Goal: Information Seeking & Learning: Check status

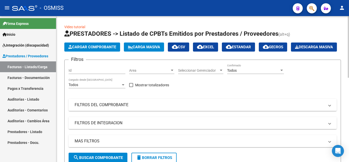
scroll to position [0, 712]
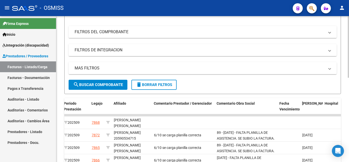
click at [348, 82] on html "menu - OSMISS person Firma Express Inicio Instructivos Contacto OS Integración …" at bounding box center [174, 81] width 349 height 162
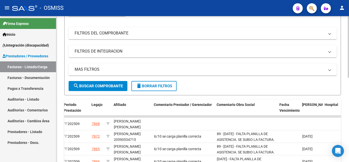
click at [203, 36] on mat-panel-title "FILTROS DEL COMPROBANTE" at bounding box center [200, 33] width 250 height 6
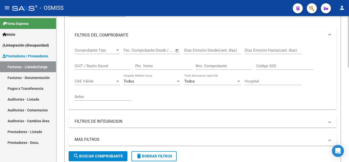
click at [204, 68] on input "Nro. Comprobante" at bounding box center [224, 66] width 57 height 5
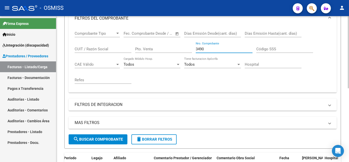
scroll to position [89, 0]
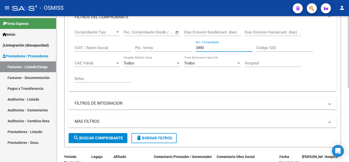
click at [348, 90] on html "menu - OSMISS person Firma Express Inicio Instructivos Contacto OS Integración …" at bounding box center [174, 81] width 349 height 162
type input "3"
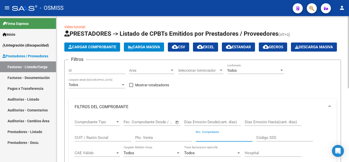
click at [343, 52] on div "Video tutorial PRESTADORES -> Listado de CPBTs Emitidos por Prestadores / Prove…" at bounding box center [203, 157] width 294 height 282
click at [276, 73] on div "Todos" at bounding box center [253, 70] width 52 height 4
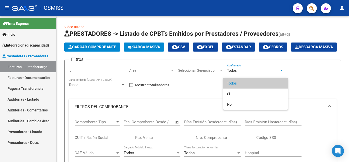
click at [249, 81] on span "Todos" at bounding box center [255, 83] width 57 height 11
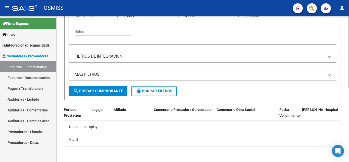
scroll to position [137, 0]
click at [348, 140] on html "menu - OSMISS person Firma Express Inicio Instructivos Contacto OS Integración …" at bounding box center [174, 81] width 349 height 162
click at [160, 93] on span "delete Borrar Filtros" at bounding box center [154, 91] width 36 height 5
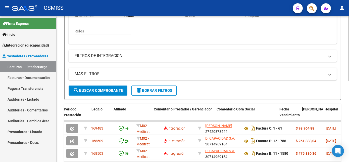
click at [261, 58] on mat-panel-title "FILTROS DE INTEGRACION" at bounding box center [200, 56] width 250 height 6
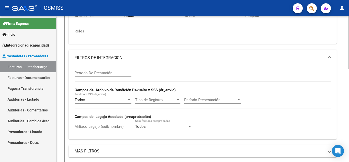
click at [101, 129] on input "Afiliado Legajo (cuil/nombre)" at bounding box center [103, 126] width 57 height 5
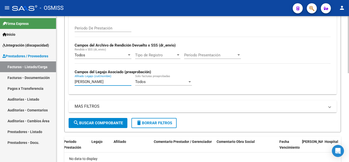
scroll to position [183, 0]
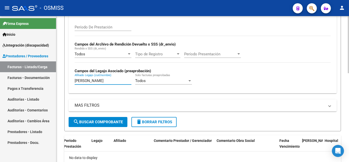
click at [348, 109] on html "menu - OSMISS person Firma Express Inicio Instructivos Contacto OS Integración …" at bounding box center [174, 81] width 349 height 162
type input "lopez santiago"
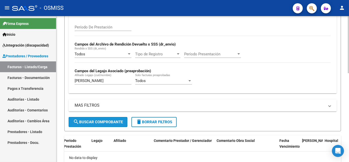
click at [104, 124] on span "search Buscar Comprobante" at bounding box center [98, 122] width 50 height 5
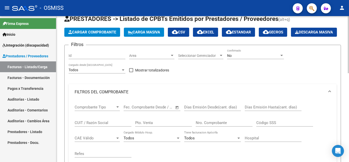
scroll to position [0, 0]
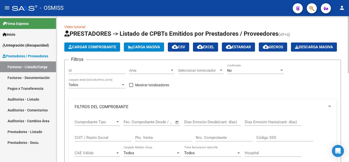
click at [347, 6] on div "menu - OSMISS person Firma Express Inicio Instructivos Contacto OS Integración …" at bounding box center [174, 81] width 349 height 162
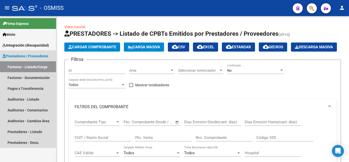
click at [39, 65] on link "Facturas - Listado/Carga" at bounding box center [28, 66] width 56 height 11
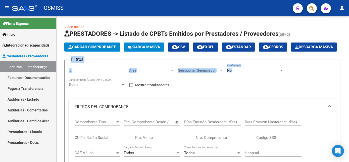
drag, startPoint x: 346, startPoint y: 61, endPoint x: 349, endPoint y: 81, distance: 20.1
click at [348, 81] on html "menu - OSMISS person Firma Express Inicio Instructivos Contacto OS Integración …" at bounding box center [174, 81] width 349 height 162
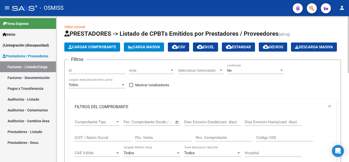
drag, startPoint x: 348, startPoint y: 80, endPoint x: 312, endPoint y: 64, distance: 39.6
click at [283, 72] on div at bounding box center [281, 70] width 5 height 4
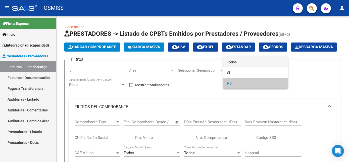
click at [252, 62] on span "Todos" at bounding box center [255, 62] width 57 height 11
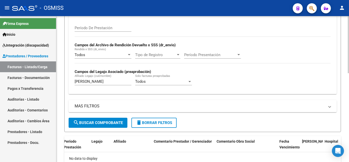
scroll to position [184, 0]
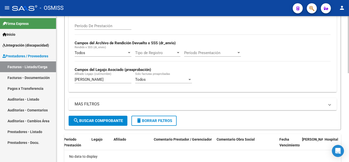
click at [348, 131] on html "menu - OSMISS person Firma Express Inicio Instructivos Contacto OS Integración …" at bounding box center [174, 81] width 349 height 162
click at [108, 123] on span "search Buscar Comprobante" at bounding box center [98, 120] width 50 height 5
click at [348, 102] on html "menu - OSMISS person Firma Express Inicio Instructivos Contacto OS Integración …" at bounding box center [174, 81] width 349 height 162
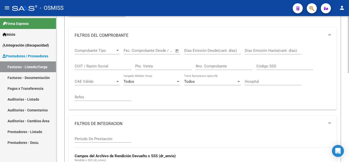
click at [348, 60] on html "menu - OSMISS person Firma Express Inicio Instructivos Contacto OS Integración …" at bounding box center [174, 81] width 349 height 162
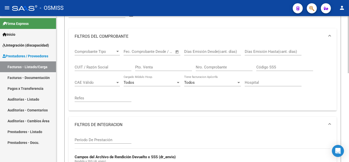
click at [100, 69] on input "CUIT / Razón Social" at bounding box center [103, 67] width 57 height 5
paste input "30715167154"
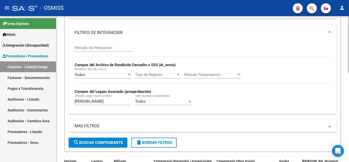
scroll to position [162, 0]
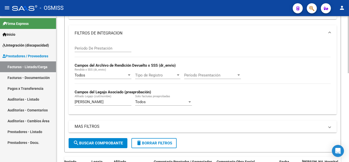
click at [348, 112] on html "menu - OSMISS person Firma Express Inicio Instructivos Contacto OS Integración …" at bounding box center [174, 81] width 349 height 162
type input "30715167154"
drag, startPoint x: 106, startPoint y: 114, endPoint x: 31, endPoint y: 114, distance: 75.3
click at [31, 114] on mat-sidenav-container "Firma Express Inicio Instructivos Contacto OS Integración (discapacidad) Legajo…" at bounding box center [174, 89] width 349 height 146
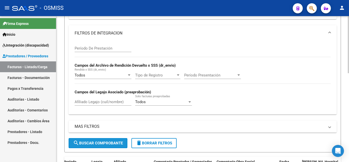
click at [96, 145] on span "search Buscar Comprobante" at bounding box center [98, 143] width 50 height 5
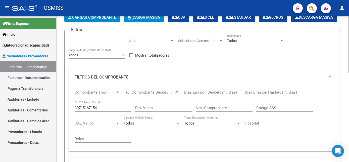
scroll to position [0, 0]
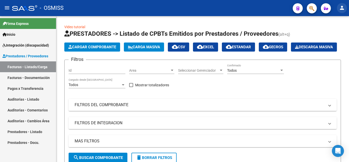
click at [342, 6] on mat-icon "person" at bounding box center [342, 8] width 6 height 6
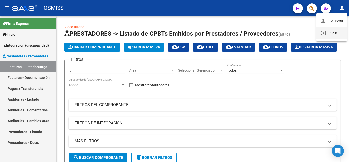
click at [327, 33] on button "exit_to_app Salir" at bounding box center [331, 33] width 31 height 12
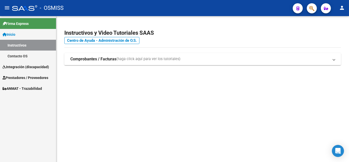
click at [34, 76] on span "Prestadores / Proveedores" at bounding box center [26, 78] width 46 height 6
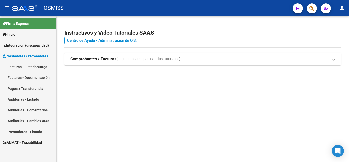
click at [39, 67] on link "Facturas - Listado/Carga" at bounding box center [28, 66] width 56 height 11
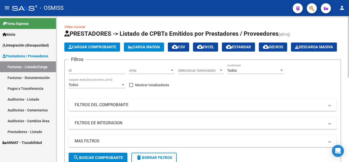
click at [131, 107] on mat-panel-title "FILTROS DEL COMPROBANTE" at bounding box center [200, 105] width 250 height 6
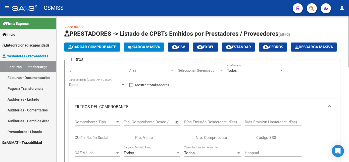
click at [89, 141] on div "CUIT / Razón Social" at bounding box center [103, 135] width 57 height 11
paste input "30715167154"
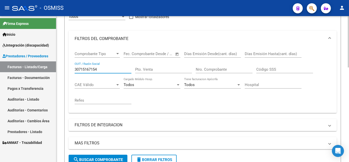
scroll to position [119, 0]
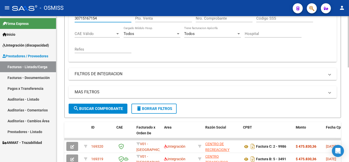
click at [345, 104] on html "menu - OSMISS person Firma Express Inicio Instructivos Contacto OS Integración …" at bounding box center [174, 81] width 349 height 162
type input "30715167154"
click at [110, 111] on span "search Buscar Comprobante" at bounding box center [98, 108] width 50 height 5
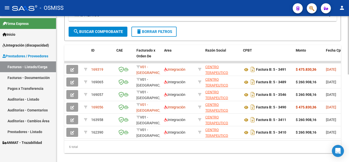
scroll to position [197, 0]
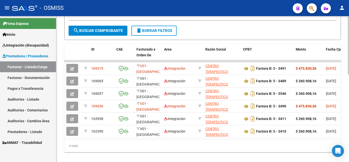
click at [345, 101] on html "menu - OSMISS person Firma Express Inicio Instructivos Contacto OS Integración …" at bounding box center [174, 81] width 349 height 162
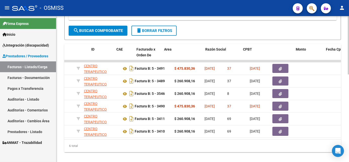
scroll to position [0, 0]
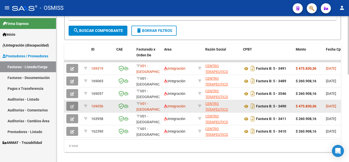
click at [74, 108] on icon "button" at bounding box center [72, 106] width 4 height 4
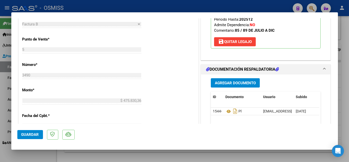
scroll to position [232, 0]
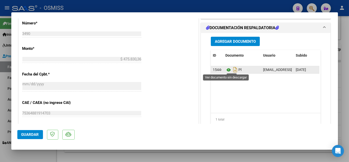
click at [227, 69] on icon at bounding box center [228, 70] width 7 height 6
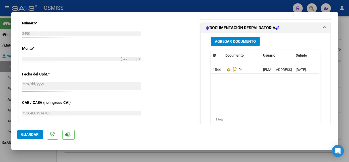
click at [52, 152] on div at bounding box center [174, 81] width 349 height 162
type input "$ 0,00"
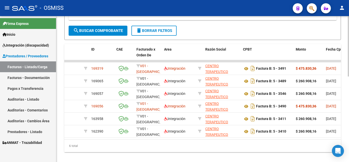
scroll to position [197, 0]
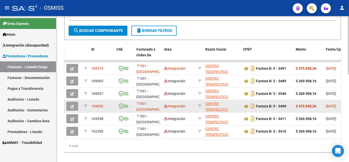
click at [74, 108] on icon "button" at bounding box center [72, 106] width 4 height 4
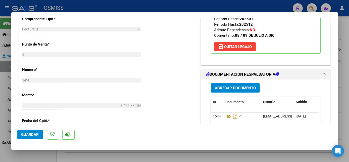
scroll to position [221, 0]
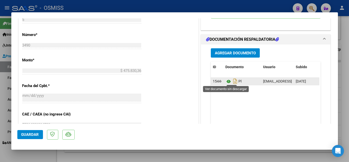
click at [226, 79] on icon at bounding box center [228, 81] width 7 height 6
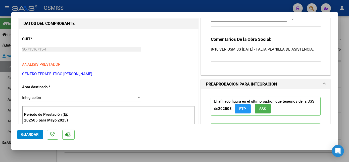
scroll to position [43, 0]
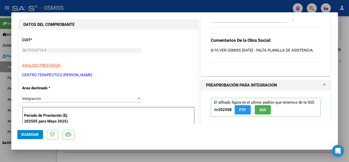
click at [328, 59] on mat-dialog-content "COMPROBANTE VER COMPROBANTE ESTADO: Recibida. En proceso de confirmacion/acepta…" at bounding box center [174, 70] width 326 height 105
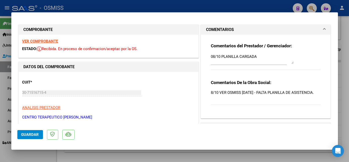
scroll to position [0, 0]
